Goal: Use online tool/utility: Utilize a website feature to perform a specific function

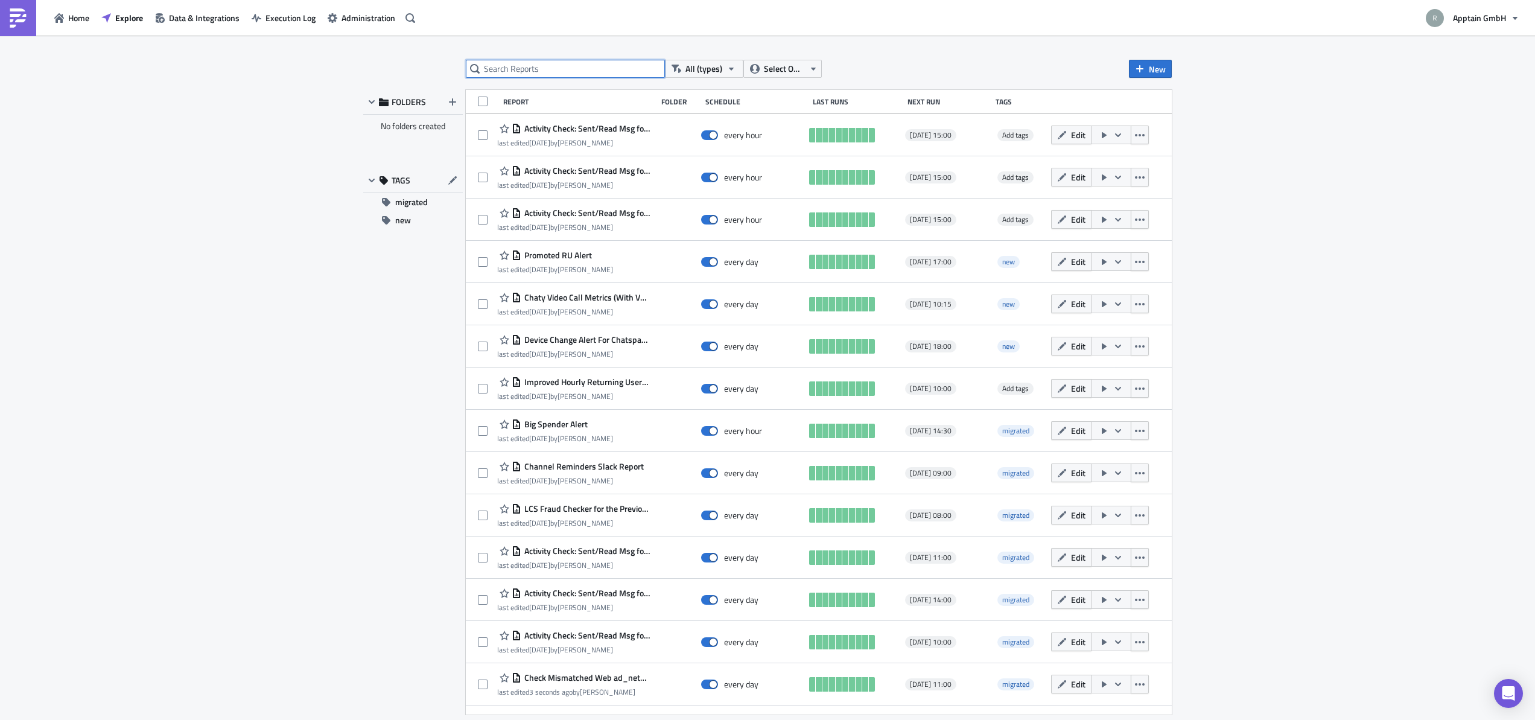
click at [559, 75] on input "text" at bounding box center [565, 69] width 199 height 18
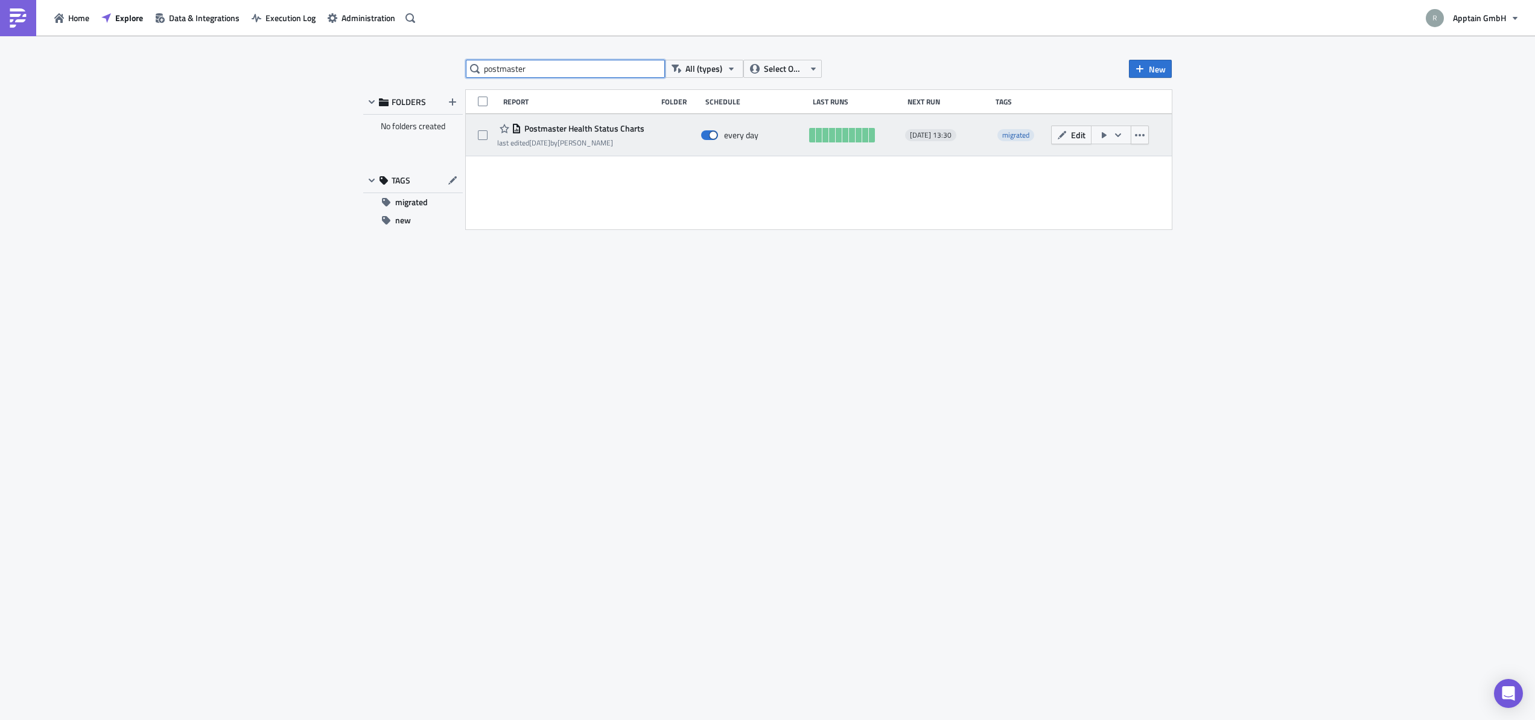
type input "postmaster"
click at [589, 127] on span "Postmaster Health Status Charts" at bounding box center [582, 128] width 123 height 11
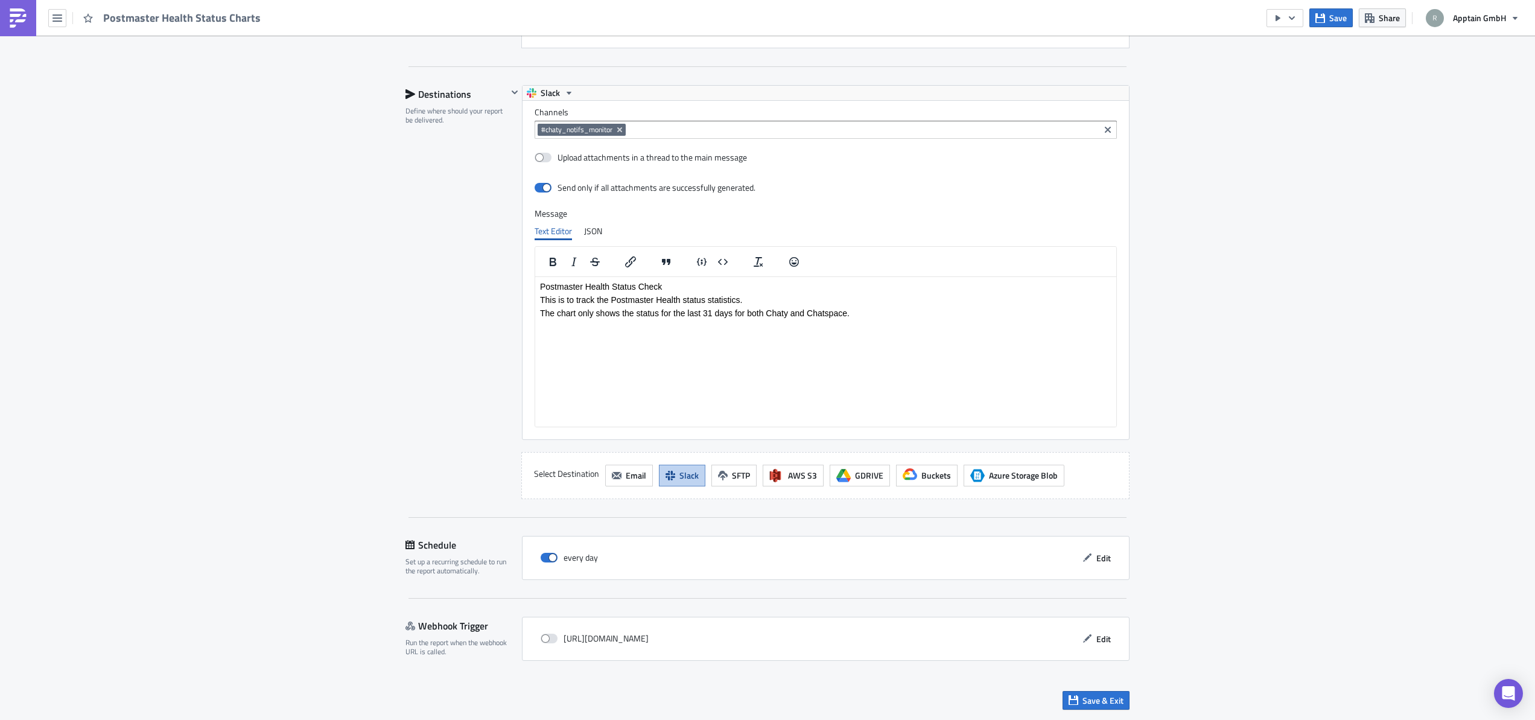
scroll to position [1853, 0]
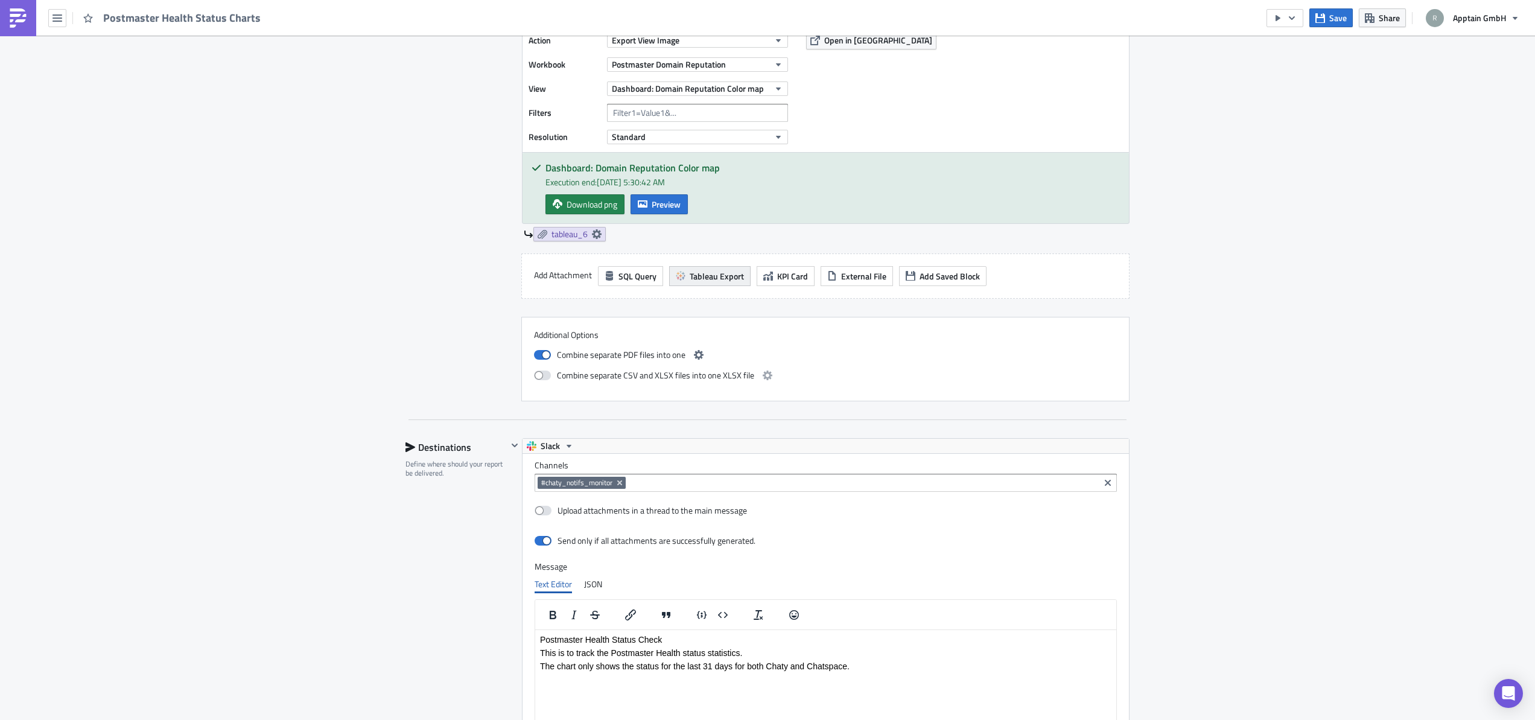
click at [706, 277] on span "Tableau Export" at bounding box center [717, 276] width 54 height 13
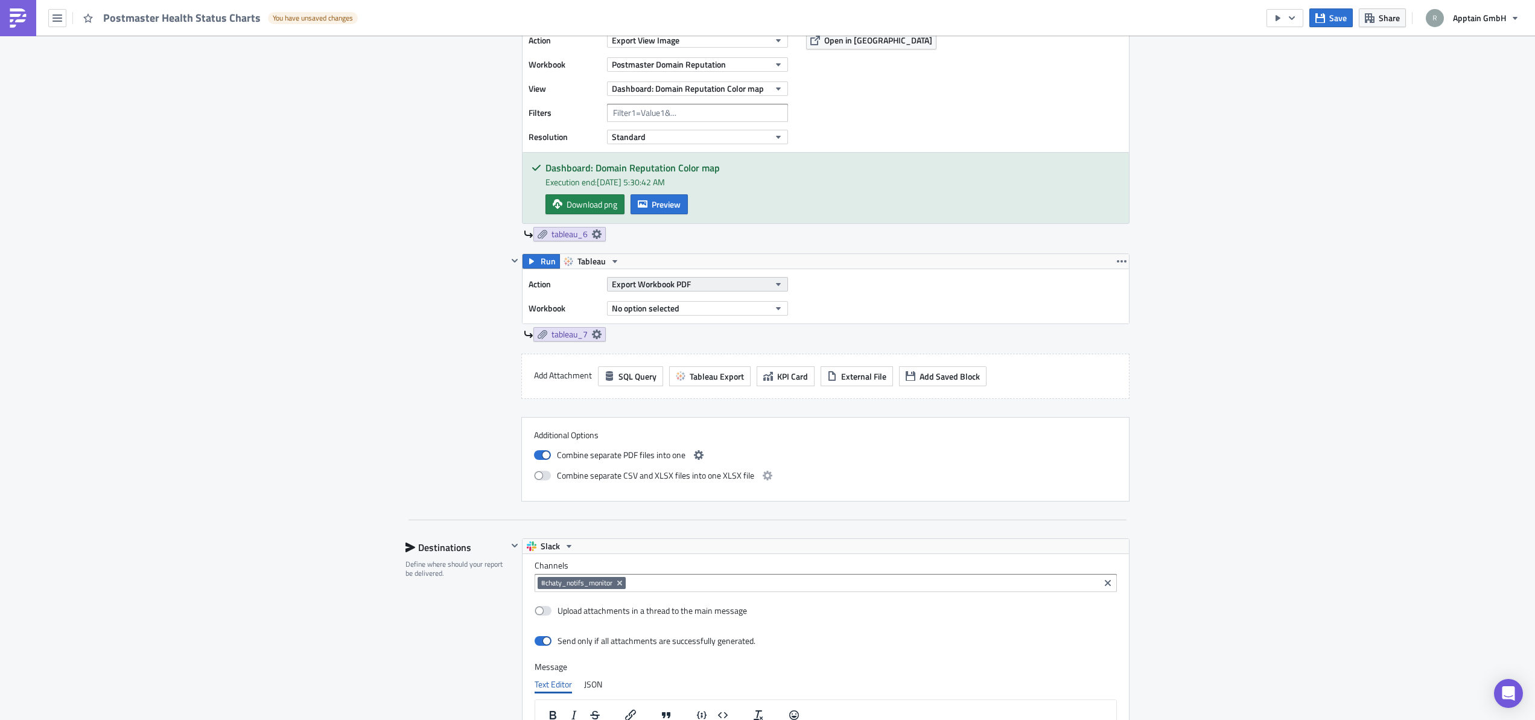
click at [631, 284] on span "Export Workbook PDF" at bounding box center [651, 283] width 79 height 13
click at [645, 401] on div "Export View Image" at bounding box center [662, 401] width 104 height 12
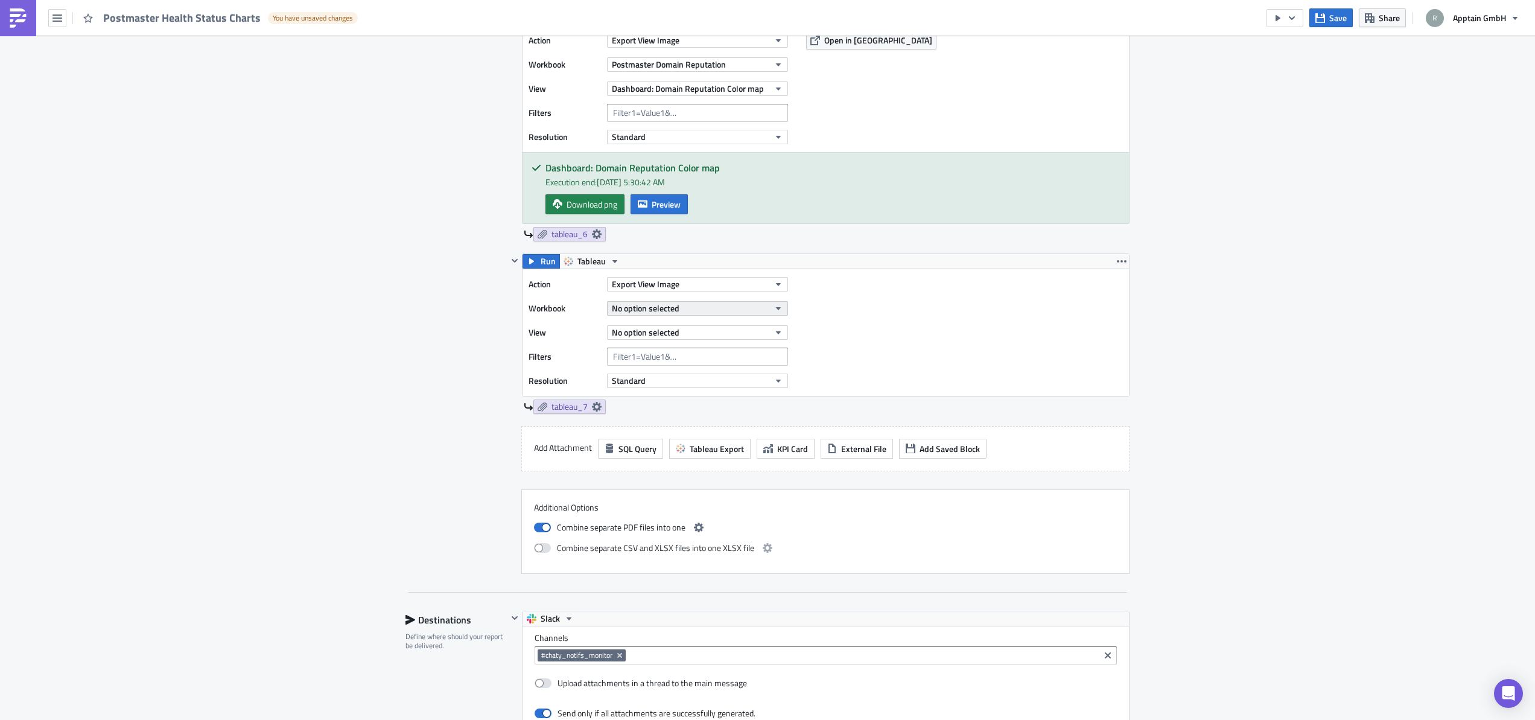
click at [650, 306] on span "No option selected" at bounding box center [646, 308] width 68 height 13
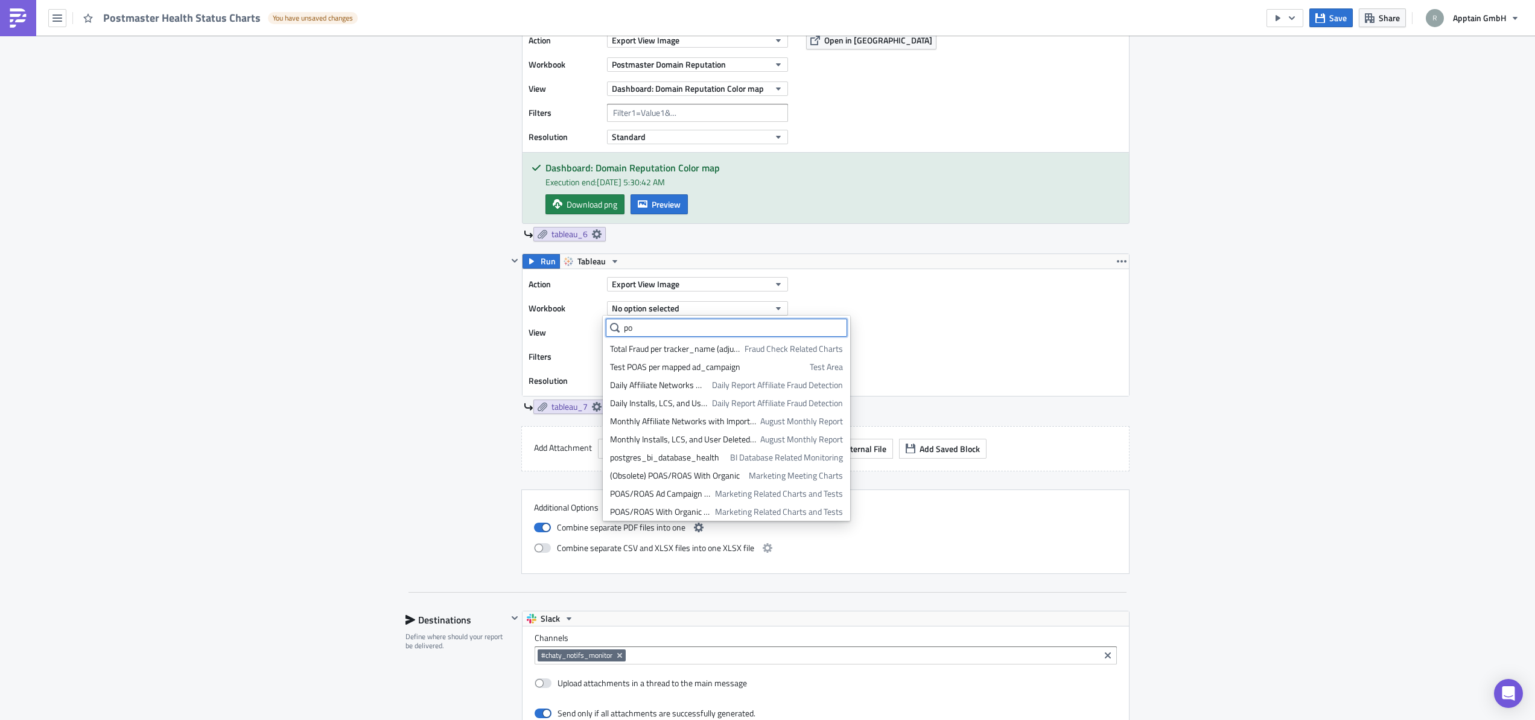
type input "p"
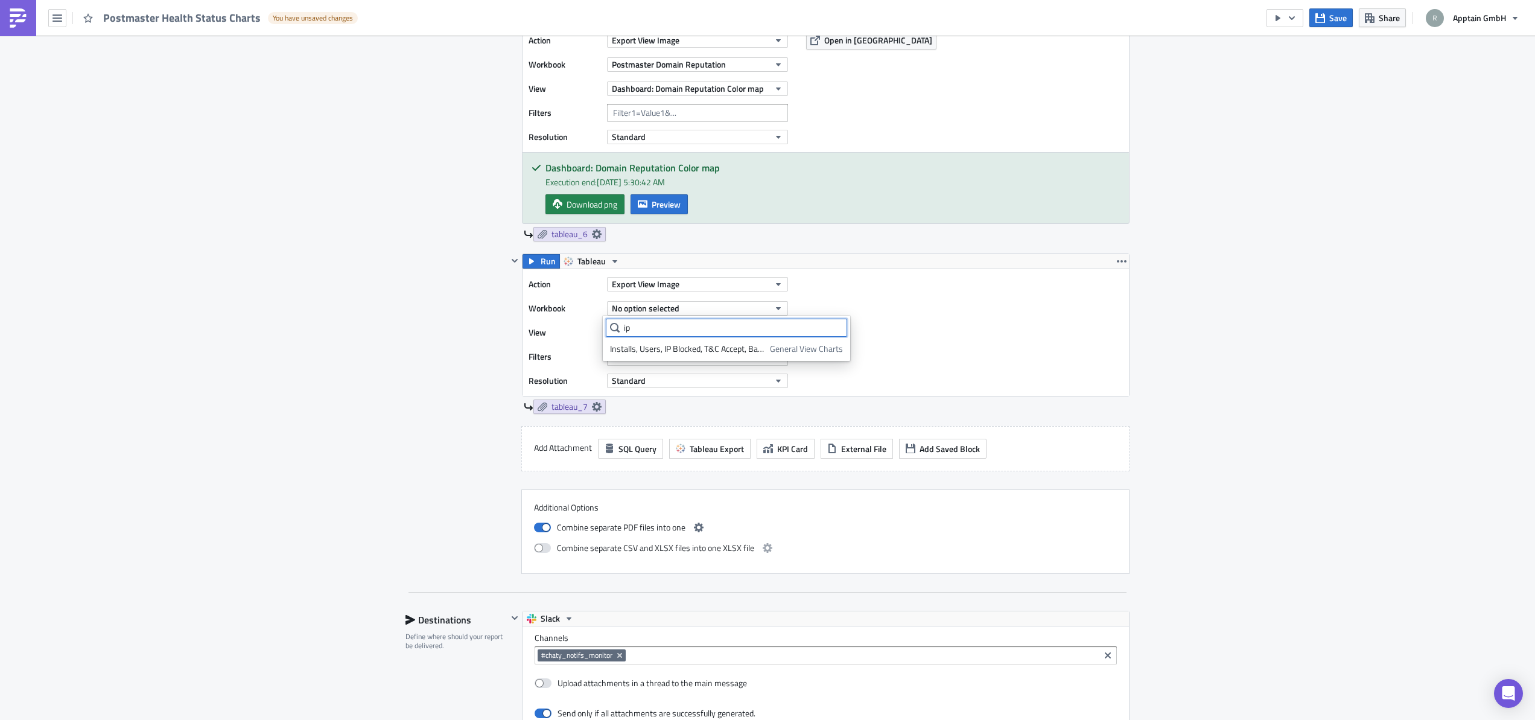
type input "i"
type input "postmaster"
click at [680, 402] on div "Postmaster IP Reputation v2" at bounding box center [666, 403] width 113 height 12
click at [746, 326] on button "No option selected" at bounding box center [697, 332] width 181 height 14
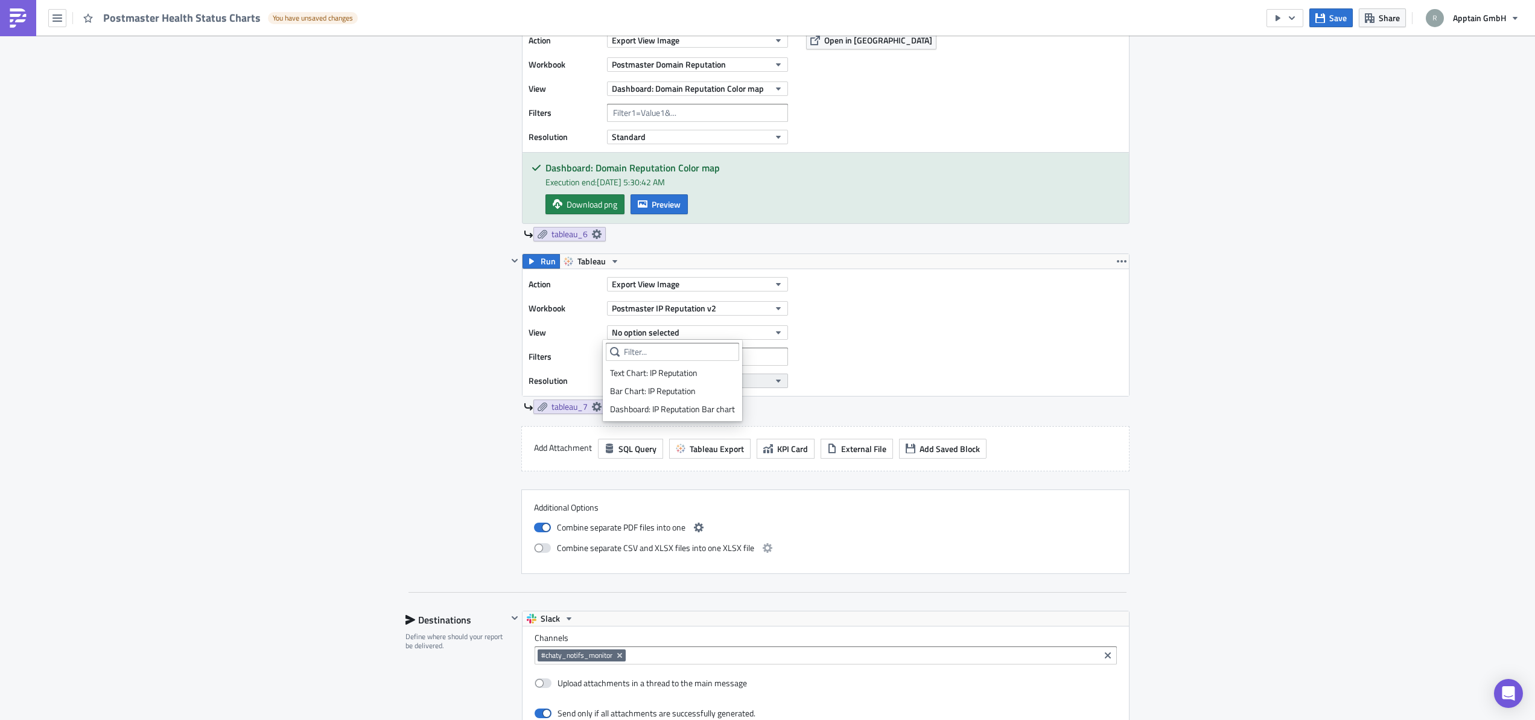
drag, startPoint x: 676, startPoint y: 389, endPoint x: 683, endPoint y: 385, distance: 8.1
click at [674, 387] on div "Bar Chart: IP Reputation" at bounding box center [672, 391] width 125 height 12
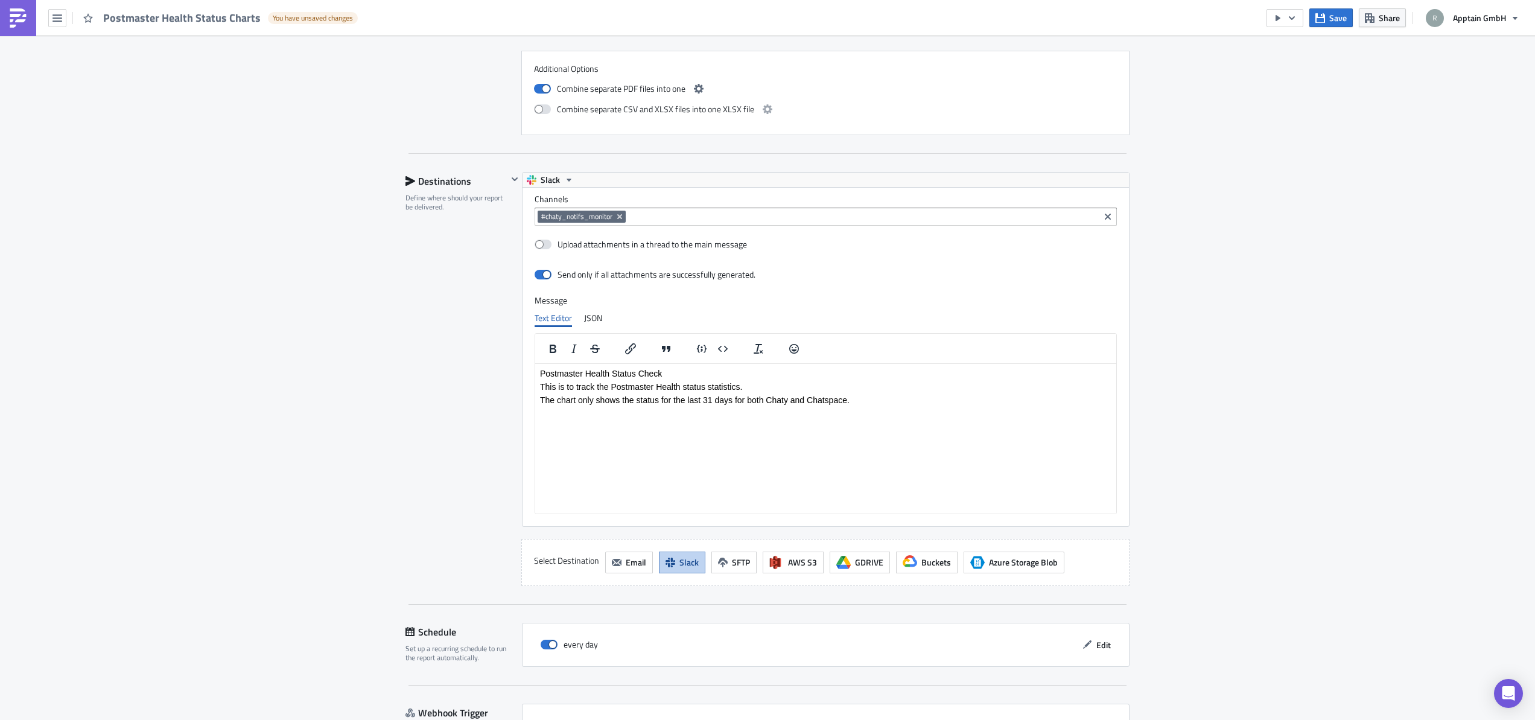
scroll to position [2386, 0]
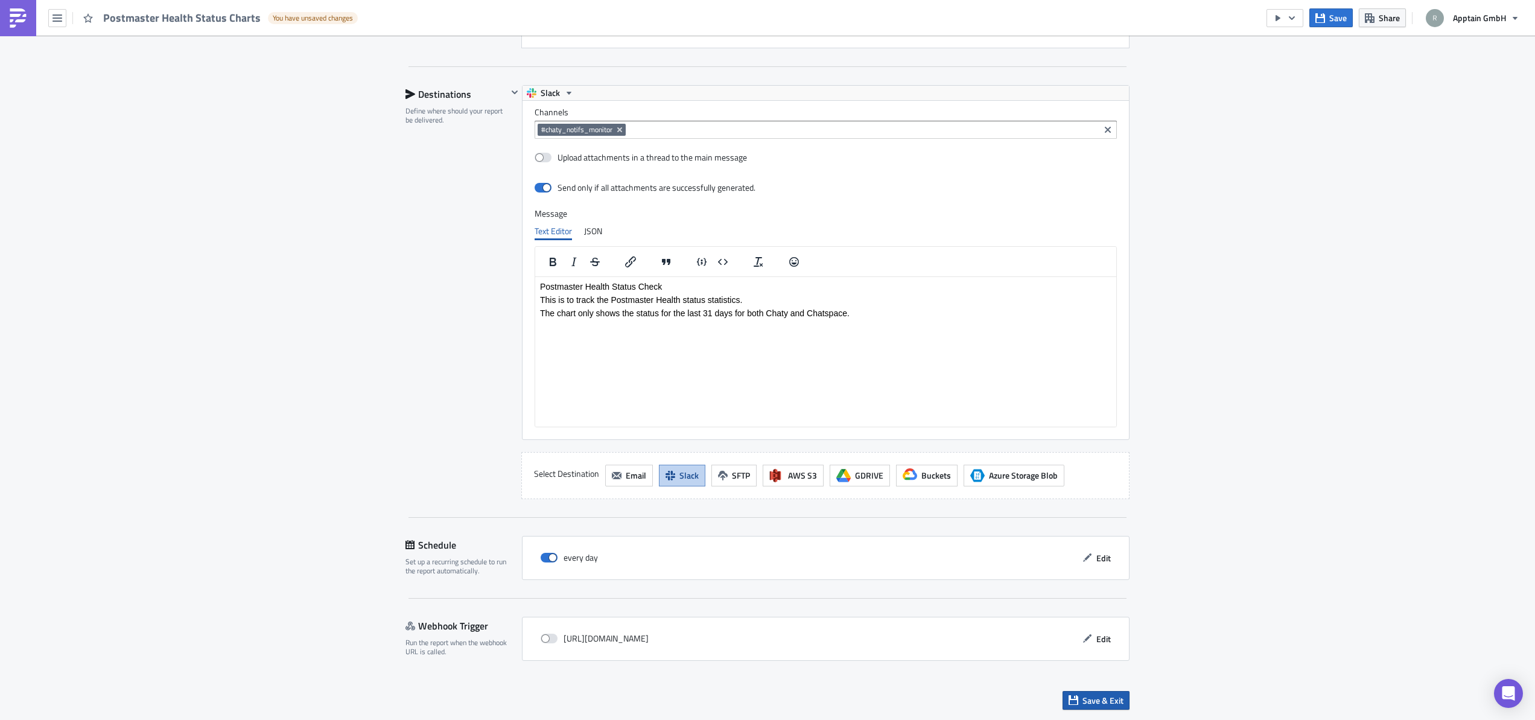
click at [1084, 700] on span "Save & Exit" at bounding box center [1102, 700] width 41 height 13
